Goal: Task Accomplishment & Management: Complete application form

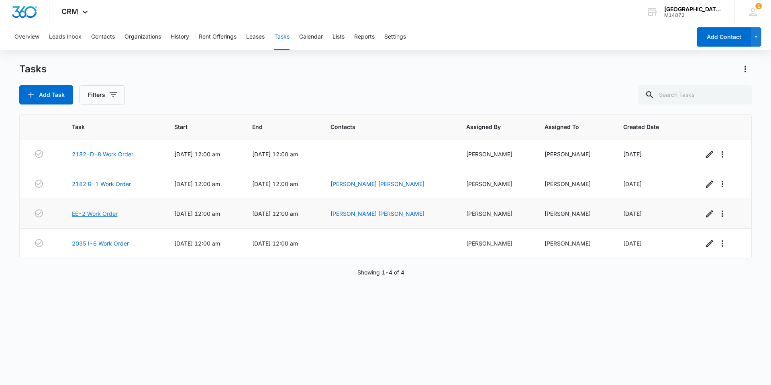
click at [89, 215] on link "EE-2 Work Order" at bounding box center [95, 213] width 46 height 8
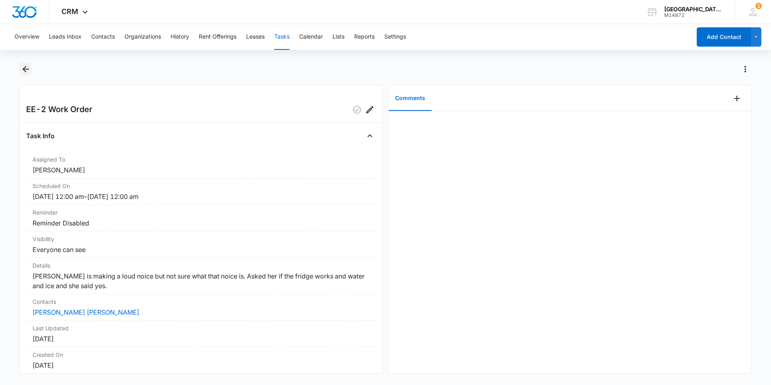
click at [31, 73] on button "Back" at bounding box center [25, 69] width 12 height 13
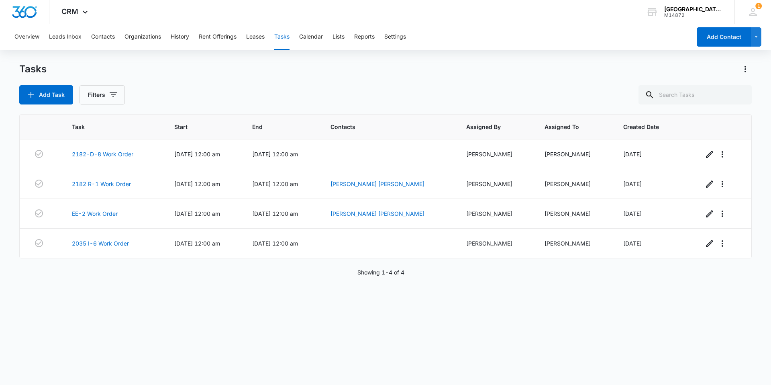
click at [174, 74] on div "Tasks" at bounding box center [385, 69] width 732 height 13
click at [49, 90] on button "Add Task" at bounding box center [46, 94] width 54 height 19
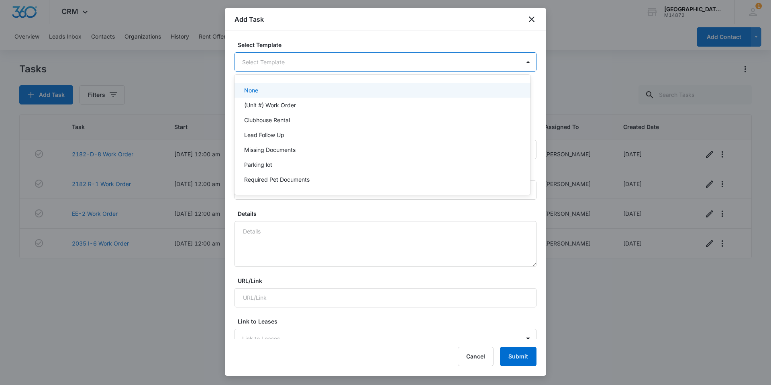
click at [337, 63] on body "CRM Apps Reputation Websites Forms CRM Email Social Content Ads Intelligence Fi…" at bounding box center [385, 192] width 771 height 385
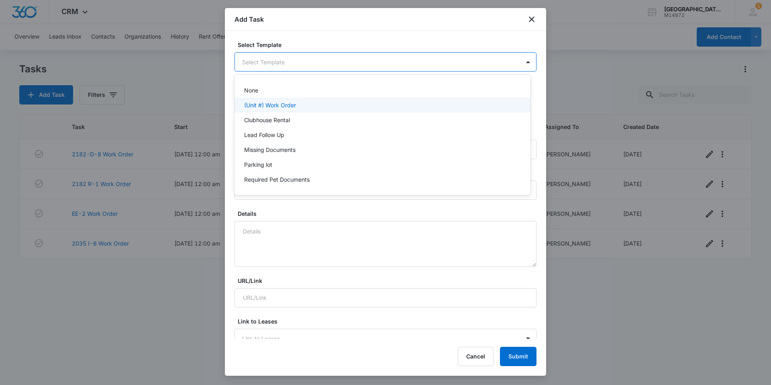
click at [303, 109] on div "(Unit #) Work Order" at bounding box center [381, 105] width 275 height 8
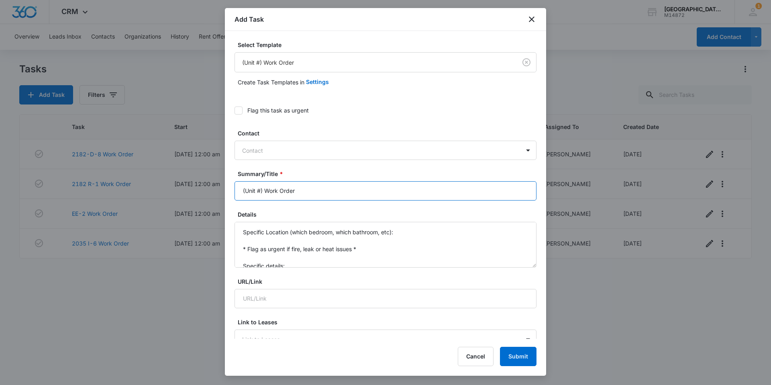
drag, startPoint x: 263, startPoint y: 191, endPoint x: 236, endPoint y: 191, distance: 26.9
click at [236, 191] on input "(Unit #) Work Order" at bounding box center [386, 190] width 302 height 19
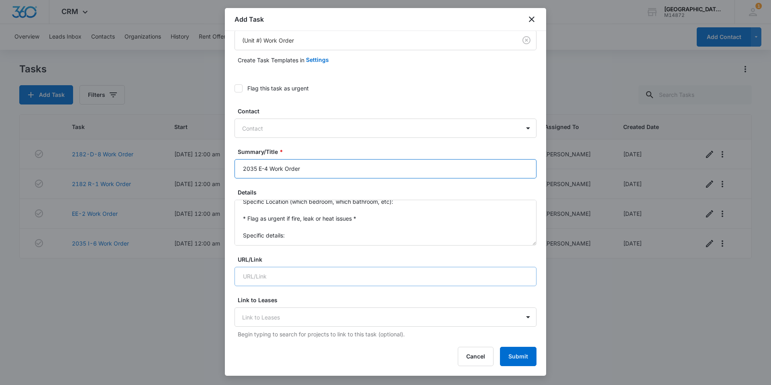
scroll to position [40, 0]
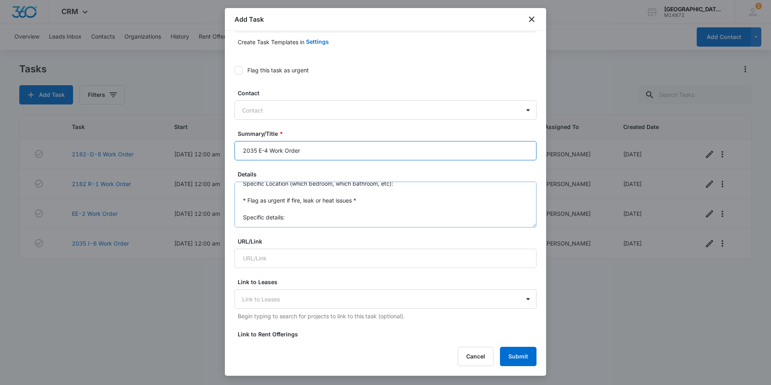
type input "2035 E-4 Work Order"
drag, startPoint x: 251, startPoint y: 216, endPoint x: 220, endPoint y: 153, distance: 70.4
click at [220, 153] on body "CRM Apps Reputation Websites Forms CRM Email Social Content Ads Intelligence Fi…" at bounding box center [385, 192] width 771 height 385
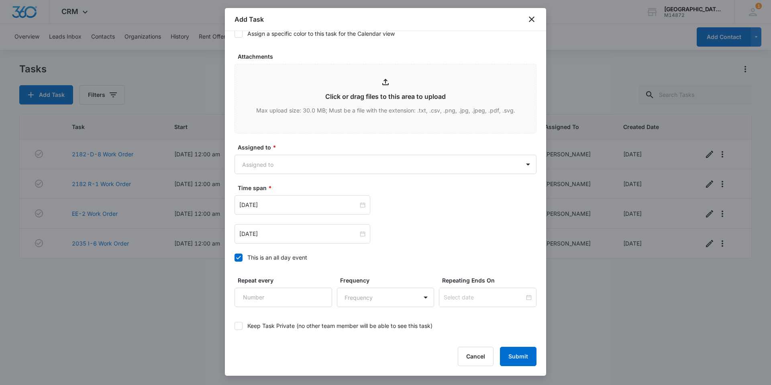
scroll to position [402, 0]
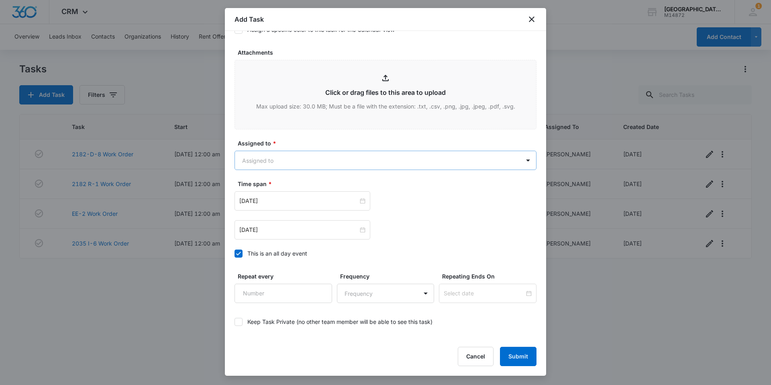
type textarea "Dropped lint down lint compartment, unable to get it out"
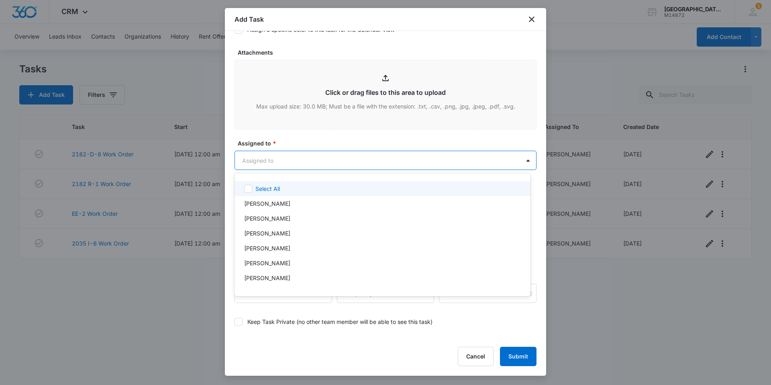
click at [324, 155] on body "CRM Apps Reputation Websites Forms CRM Email Social Content Ads Intelligence Fi…" at bounding box center [385, 192] width 771 height 385
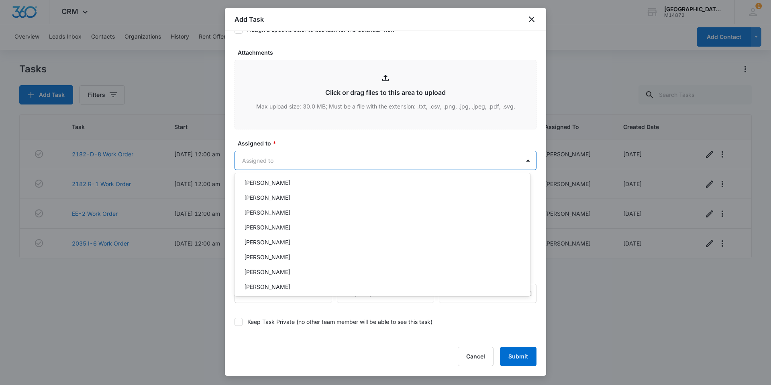
scroll to position [120, 0]
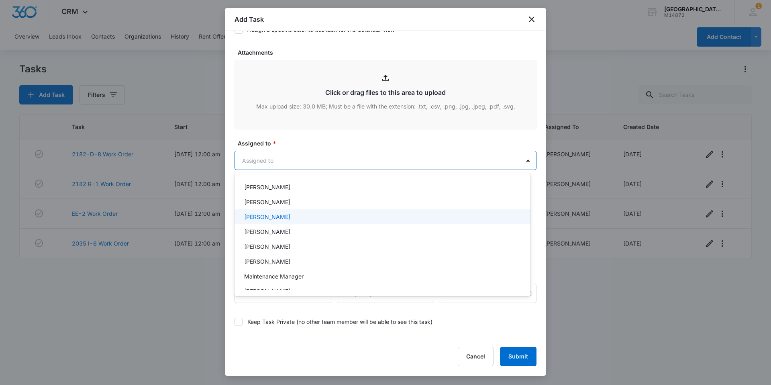
click at [306, 219] on div "[PERSON_NAME]" at bounding box center [381, 216] width 275 height 8
click at [310, 144] on div at bounding box center [385, 192] width 771 height 385
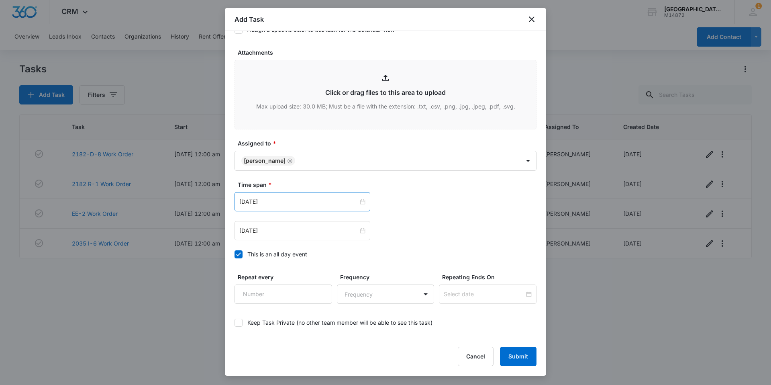
click at [290, 196] on div "Feb 16, 2023" at bounding box center [303, 201] width 136 height 19
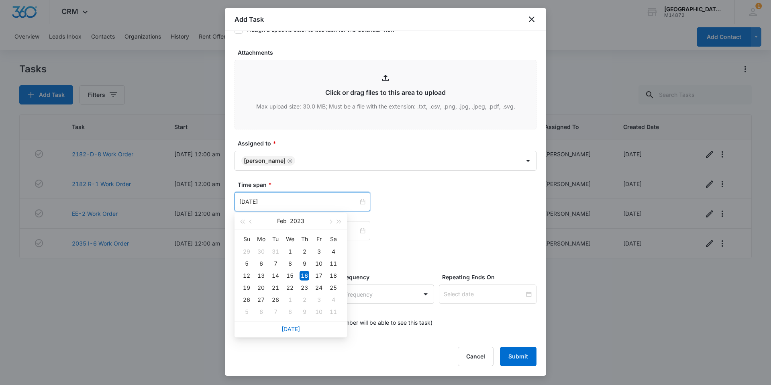
type input "Feb 16, 2023"
click at [363, 248] on div "Time span * Feb 16, 2023 Feb 2023 Su Mo Tu We Th Fr Sa 29 30 31 1 2 3 4 5 6 7 8…" at bounding box center [386, 221] width 302 height 83
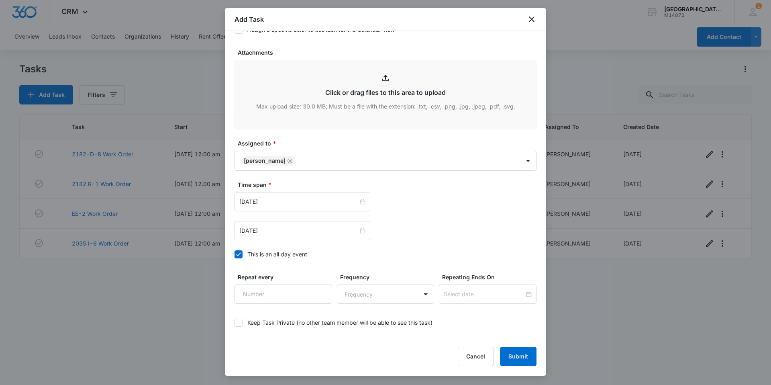
click at [273, 253] on div "This is an all day event" at bounding box center [277, 254] width 60 height 8
click at [235, 254] on input "This is an all day event" at bounding box center [235, 254] width 0 height 0
click at [286, 209] on div "Feb 16, 2023" at bounding box center [303, 201] width 136 height 19
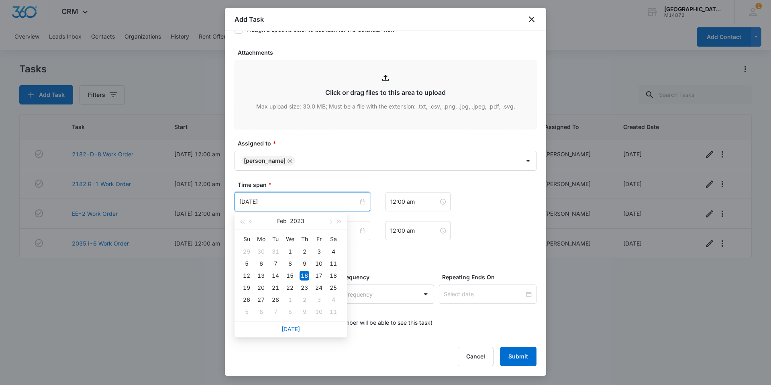
click at [293, 324] on div "Today" at bounding box center [291, 329] width 112 height 16
click at [292, 326] on link "Today" at bounding box center [290, 328] width 18 height 7
type input "Sep 15, 2025"
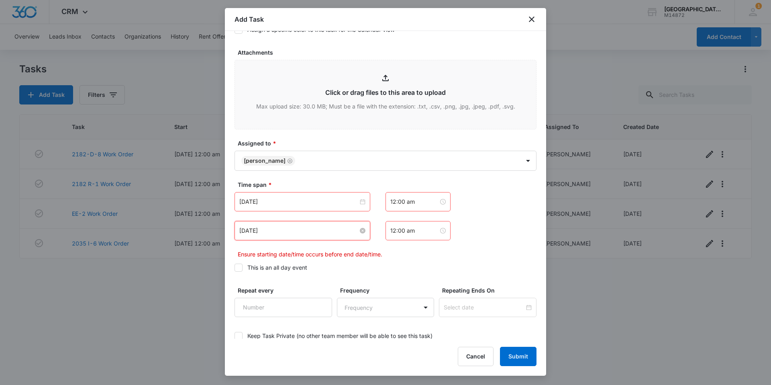
click at [281, 234] on input "Feb 16, 2023" at bounding box center [298, 230] width 119 height 9
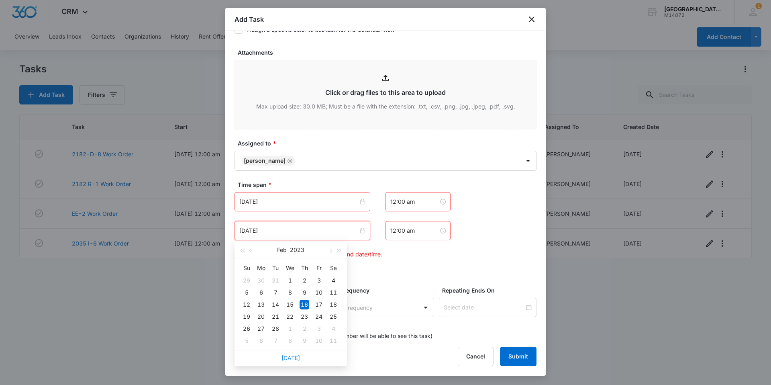
click at [297, 359] on link "Today" at bounding box center [290, 357] width 18 height 7
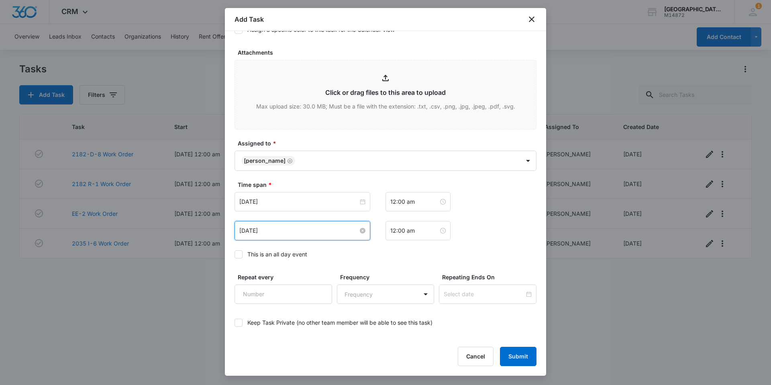
click at [286, 233] on input "Sep 15, 2025" at bounding box center [298, 230] width 119 height 9
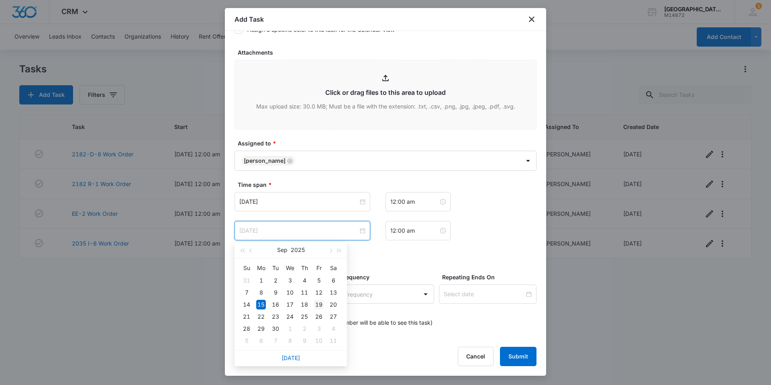
type input "Sep 19, 2025"
click at [317, 305] on div "19" at bounding box center [319, 305] width 10 height 10
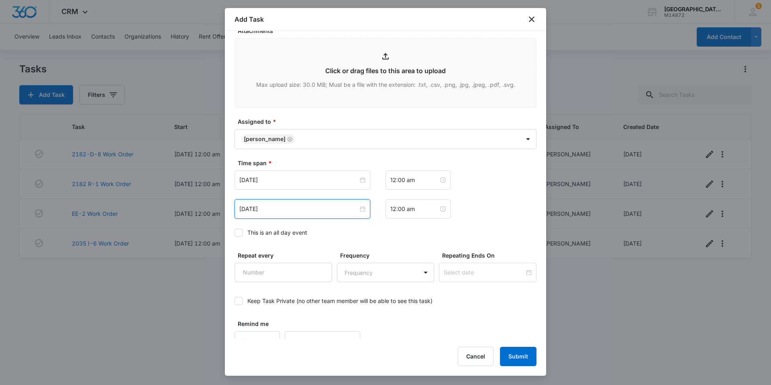
scroll to position [435, 0]
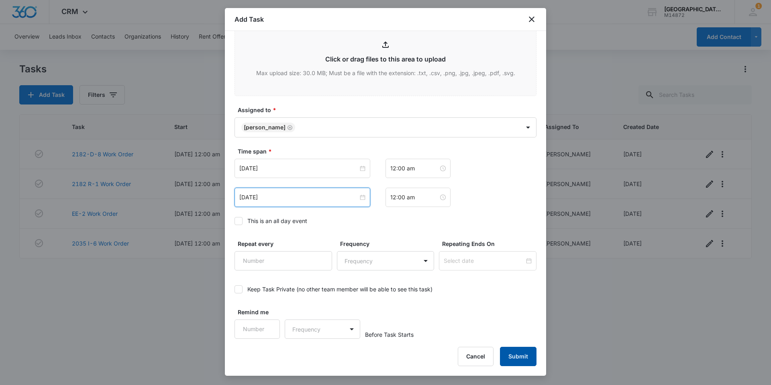
click at [514, 358] on button "Submit" at bounding box center [518, 356] width 37 height 19
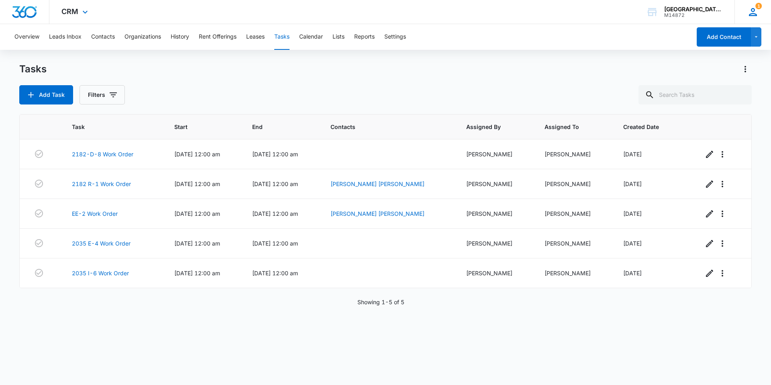
click at [747, 12] on icon at bounding box center [753, 12] width 12 height 12
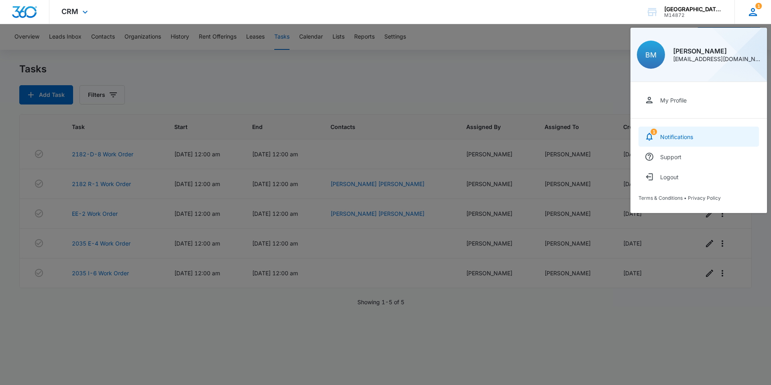
click at [697, 139] on link "1 Notifications" at bounding box center [698, 136] width 120 height 20
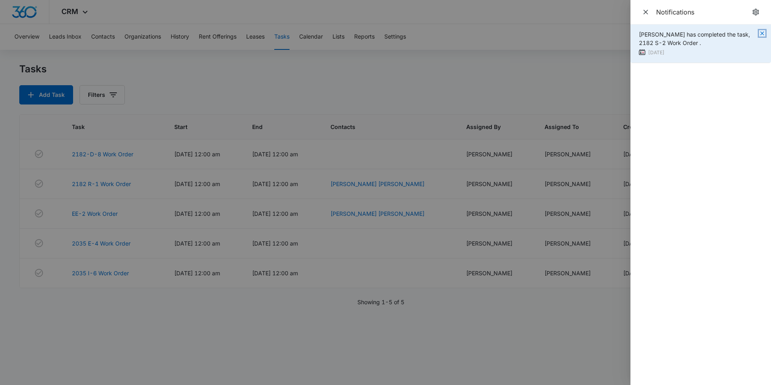
click at [764, 32] on icon "button" at bounding box center [762, 33] width 6 height 6
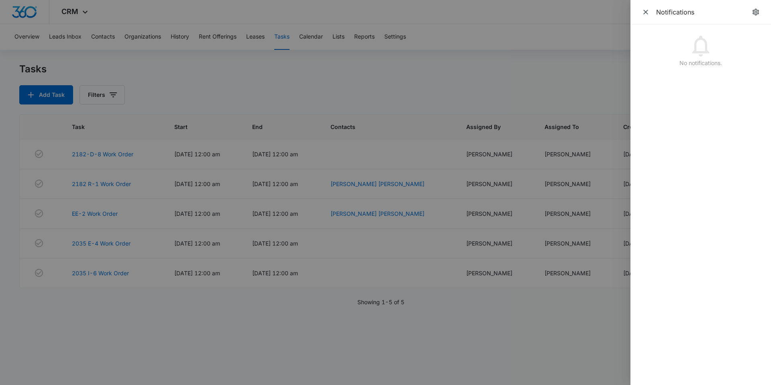
drag, startPoint x: 644, startPoint y: 11, endPoint x: 622, endPoint y: 32, distance: 30.1
click at [643, 11] on icon "Close" at bounding box center [646, 12] width 8 height 8
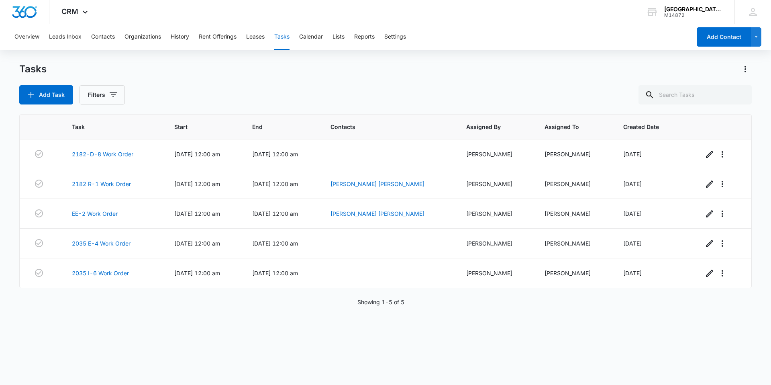
drag, startPoint x: 596, startPoint y: 80, endPoint x: 587, endPoint y: 80, distance: 8.1
click at [587, 80] on div "Tasks Add Task Filters" at bounding box center [385, 84] width 732 height 42
click at [86, 214] on link "EE-2 Work Order" at bounding box center [95, 213] width 46 height 8
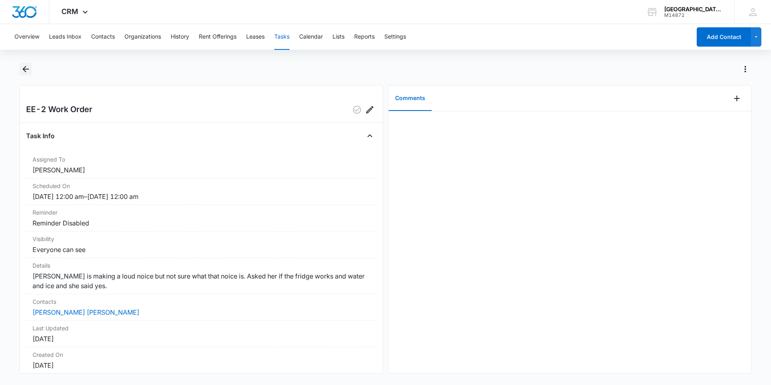
click at [23, 69] on icon "Back" at bounding box center [25, 69] width 6 height 6
